Goal: Obtain resource: Download file/media

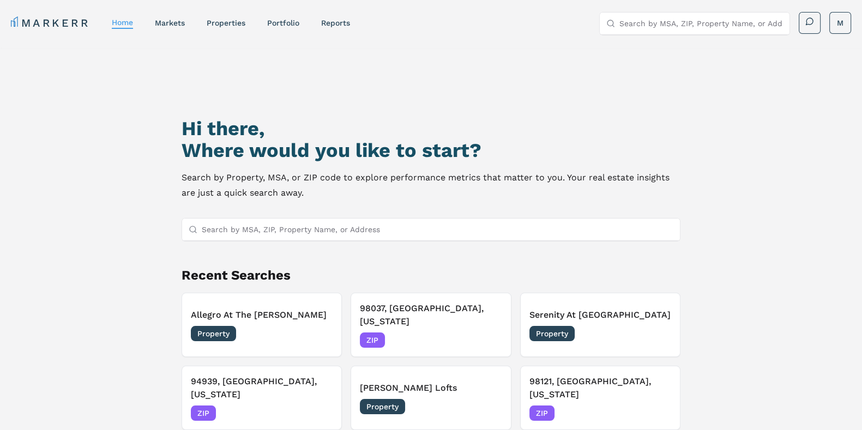
click at [332, 225] on input "Search by MSA, ZIP, Property Name, or Address" at bounding box center [438, 230] width 472 height 22
click at [340, 238] on input "Search by MSA, ZIP, Property Name, or Address" at bounding box center [438, 230] width 472 height 22
paste input "[STREET_ADDRESS][PERSON_NAME][PERSON_NAME]"
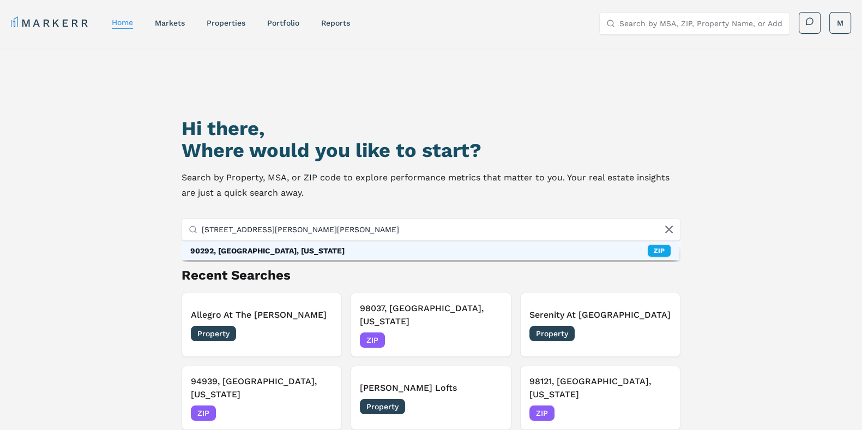
type input "[STREET_ADDRESS][PERSON_NAME][PERSON_NAME]"
click at [339, 247] on div "90292, [GEOGRAPHIC_DATA], [US_STATE] ZIP" at bounding box center [431, 250] width 498 height 19
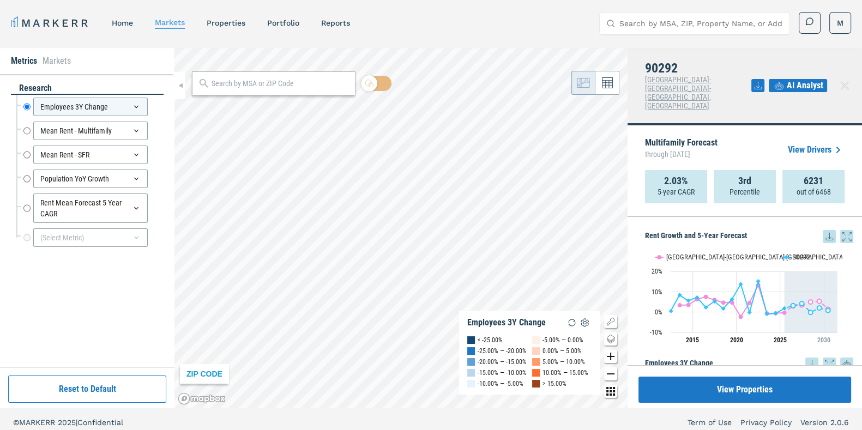
click at [823, 230] on icon at bounding box center [829, 236] width 13 height 13
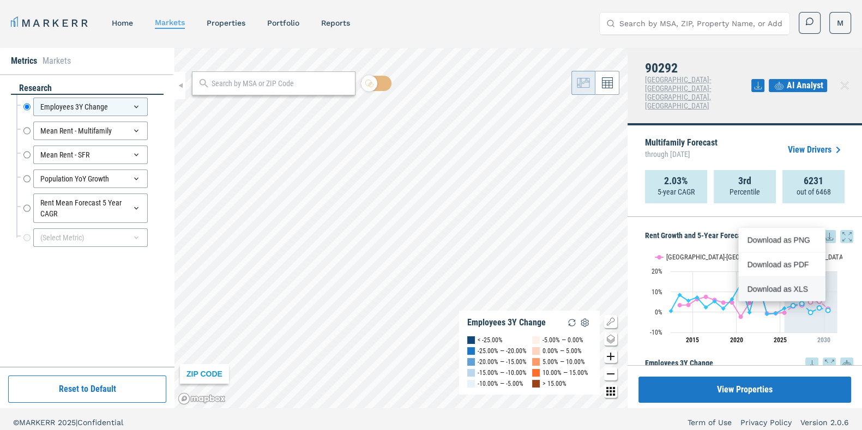
click at [787, 283] on div "Download as XLS" at bounding box center [778, 288] width 63 height 11
